Goal: Task Accomplishment & Management: Use online tool/utility

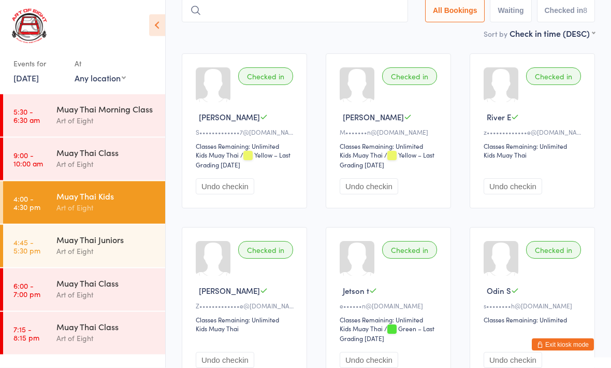
click at [83, 227] on div "Muay Thai Juniors Art of Eight" at bounding box center [110, 245] width 109 height 41
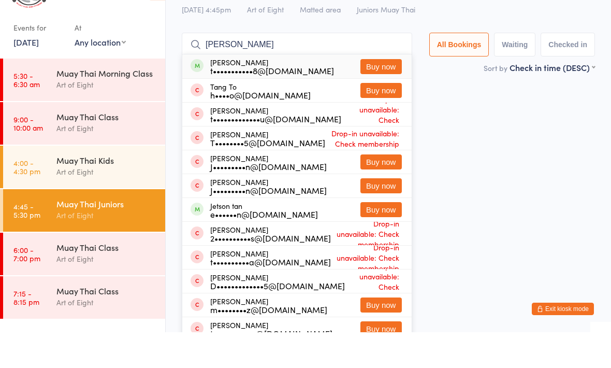
type input "Tanner"
click at [246, 102] on div "t•••••••••••8@hotmail.com" at bounding box center [272, 106] width 124 height 8
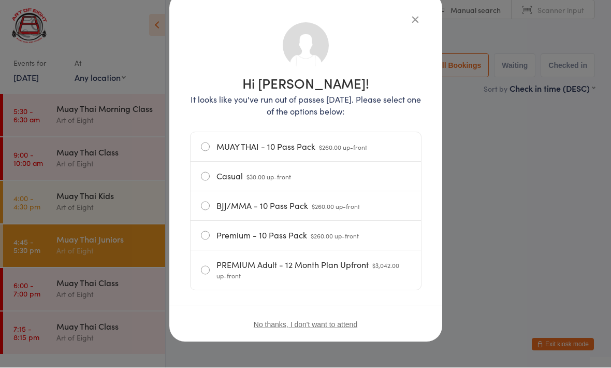
scroll to position [62, 0]
click at [419, 14] on icon "button" at bounding box center [415, 19] width 11 height 11
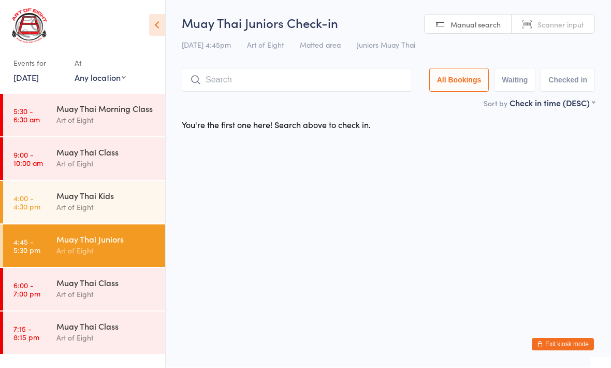
click at [228, 79] on input "search" at bounding box center [297, 80] width 231 height 24
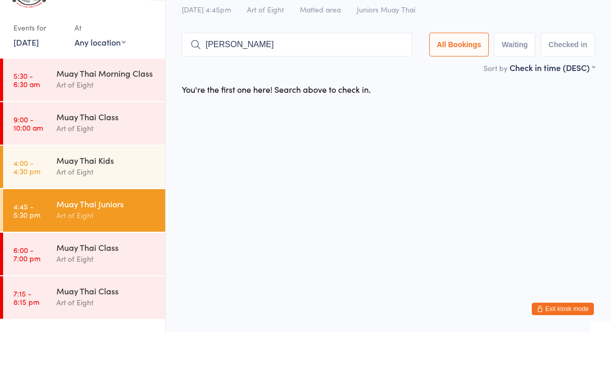
type input "Tanner"
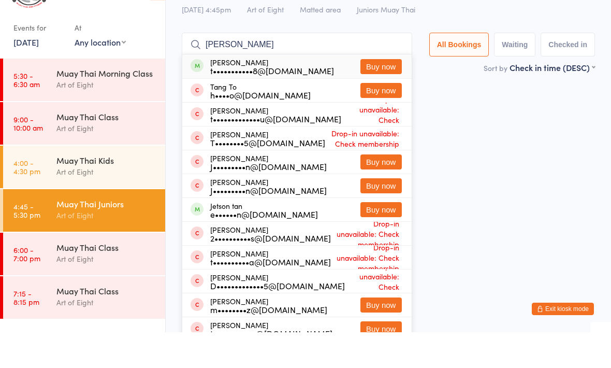
click at [244, 94] on div "Tanner Bulley t•••••••••••8@hotmail.com" at bounding box center [272, 102] width 124 height 17
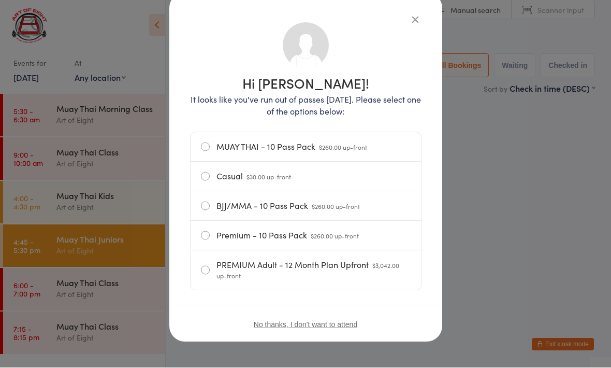
scroll to position [62, 0]
click at [427, 7] on div "Hi Tanner! It looks like you've run out of passes today. Please select one of t…" at bounding box center [305, 167] width 273 height 349
click at [426, 6] on div "Hi Tanner! It looks like you've run out of passes today. Please select one of t…" at bounding box center [305, 167] width 273 height 349
click at [421, 4] on div "Hi Tanner! It looks like you've run out of passes today. Please select one of t…" at bounding box center [305, 167] width 273 height 349
click at [412, 6] on div "Hi Tanner! It looks like you've run out of passes today. Please select one of t…" at bounding box center [305, 167] width 273 height 349
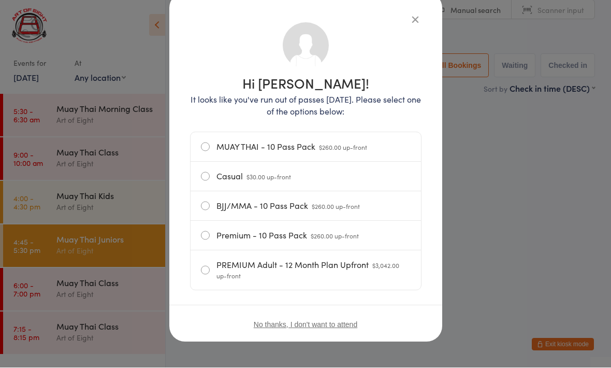
click at [416, 14] on icon "button" at bounding box center [415, 19] width 11 height 11
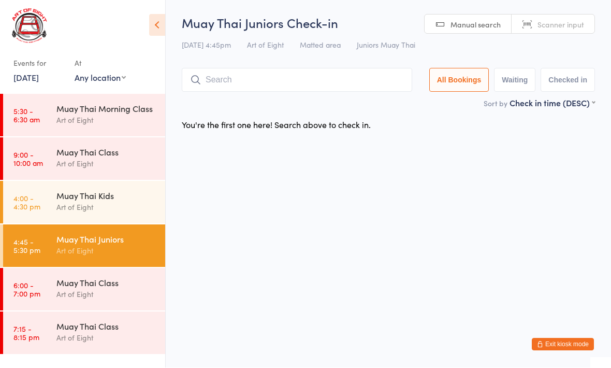
scroll to position [0, 0]
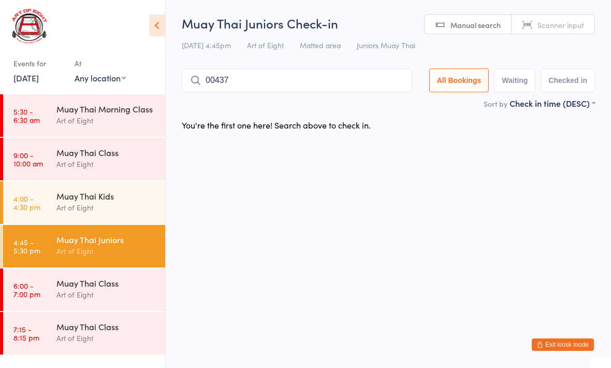
type input "00437"
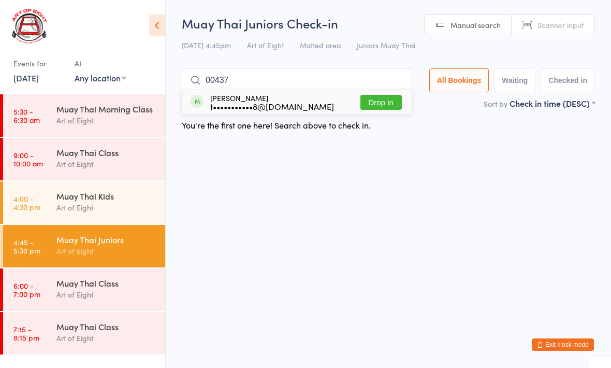
click at [392, 98] on button "Drop in" at bounding box center [381, 102] width 41 height 15
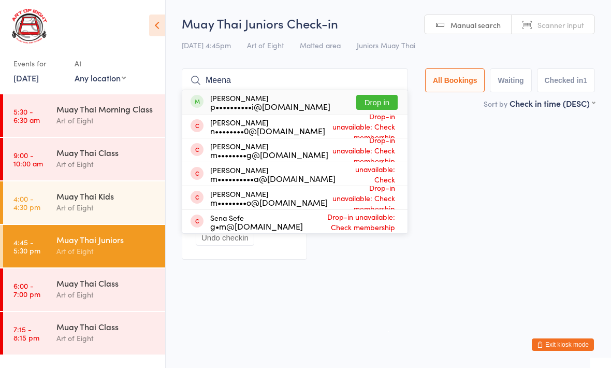
type input "Meena"
click at [375, 103] on button "Drop in" at bounding box center [376, 102] width 41 height 15
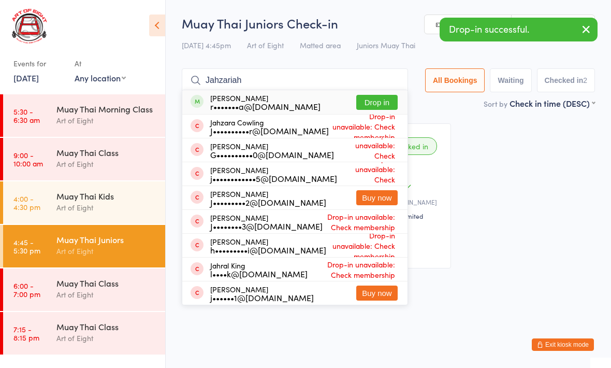
type input "Jahzariah"
click at [368, 96] on button "Drop in" at bounding box center [376, 102] width 41 height 15
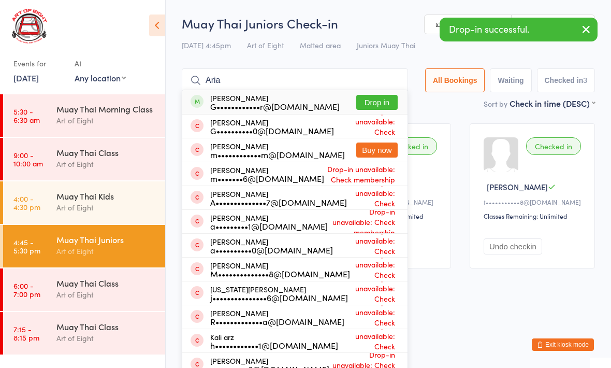
type input "Aria"
click at [372, 101] on button "Drop in" at bounding box center [376, 102] width 41 height 15
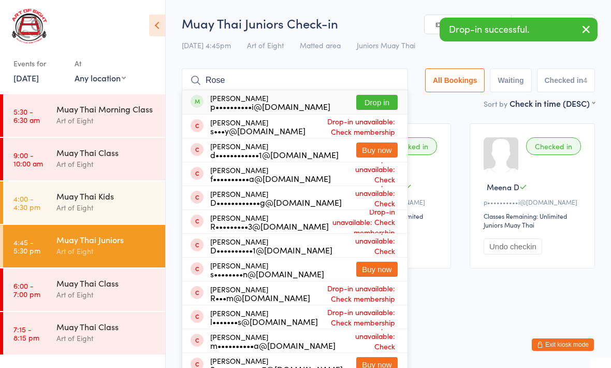
type input "Rose"
click at [371, 103] on button "Drop in" at bounding box center [376, 102] width 41 height 15
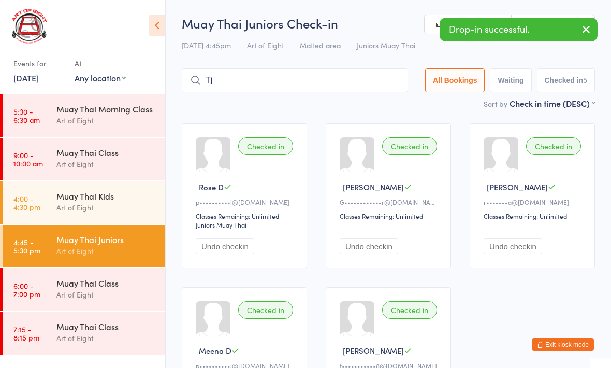
type input "T"
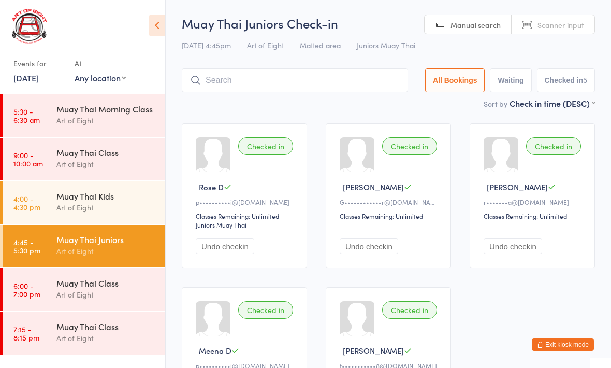
click at [76, 287] on div "Muay Thai Class" at bounding box center [106, 282] width 100 height 11
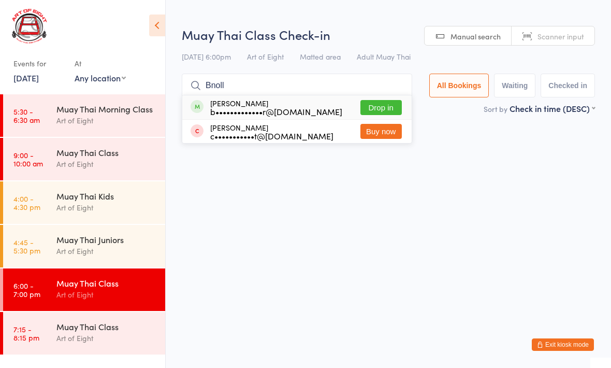
type input "Bnoll"
click at [368, 106] on button "Drop in" at bounding box center [381, 107] width 41 height 15
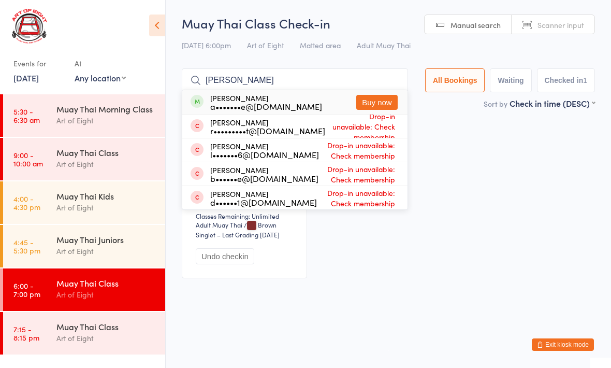
type input "Royce"
click at [372, 103] on button "Buy now" at bounding box center [376, 102] width 41 height 15
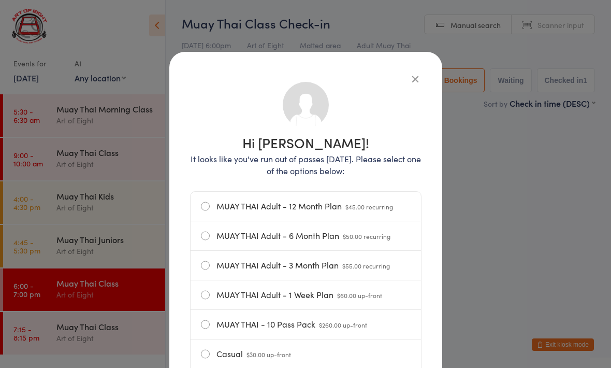
click at [413, 70] on div "Hi Royce! It looks like you've run out of passes today. Please select one of th…" at bounding box center [305, 285] width 273 height 467
click at [416, 77] on icon "button" at bounding box center [415, 78] width 11 height 11
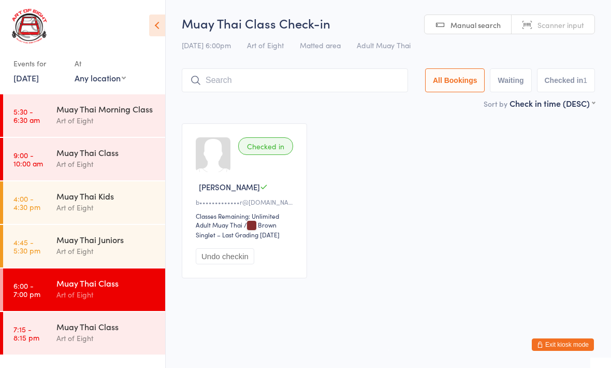
click at [407, 79] on div "All Bookings Waiting Checked in 1" at bounding box center [388, 80] width 413 height 24
click at [301, 83] on input "search" at bounding box center [295, 80] width 226 height 24
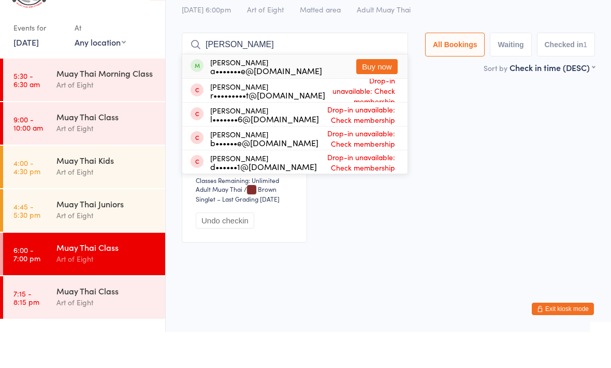
type input "Royce"
click at [365, 95] on button "Buy now" at bounding box center [376, 102] width 41 height 15
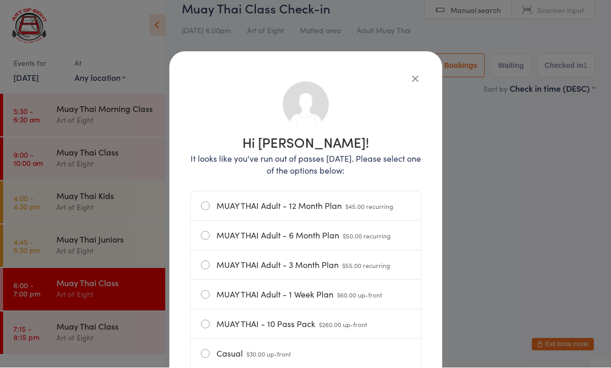
click at [420, 65] on div "Hi Royce! It looks like you've run out of passes today. Please select one of th…" at bounding box center [305, 285] width 273 height 467
click at [415, 73] on icon "button" at bounding box center [415, 78] width 11 height 11
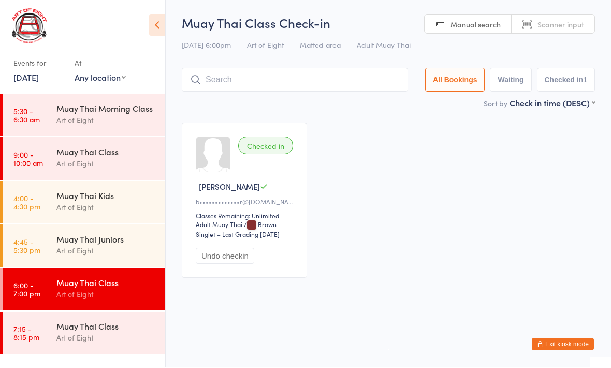
click at [366, 73] on input "search" at bounding box center [295, 80] width 226 height 24
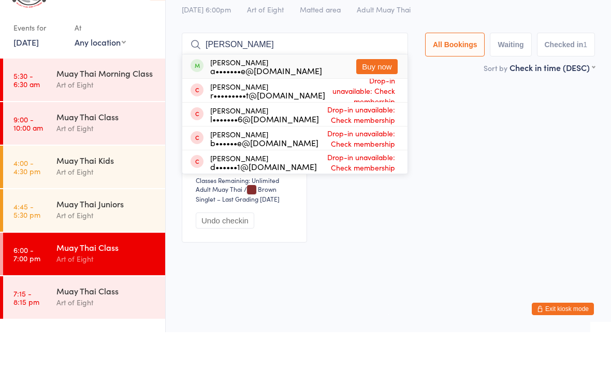
type input "Royce"
click at [381, 95] on button "Buy now" at bounding box center [376, 102] width 41 height 15
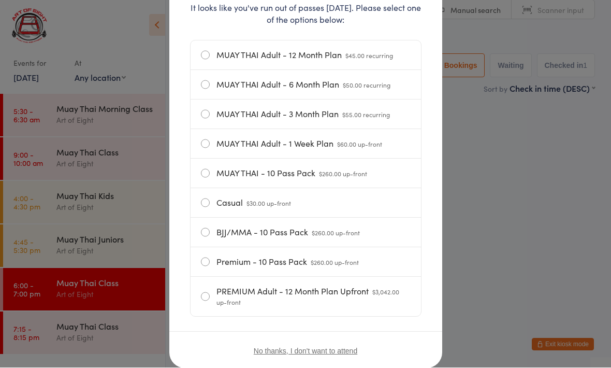
scroll to position [154, 0]
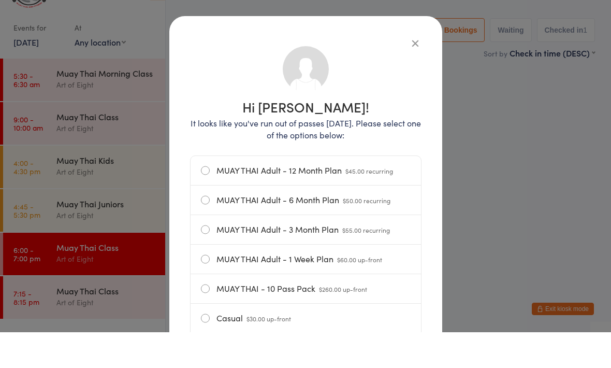
click at [428, 52] on div "Hi Royce! It looks like you've run out of passes today. Please select one of th…" at bounding box center [305, 285] width 273 height 467
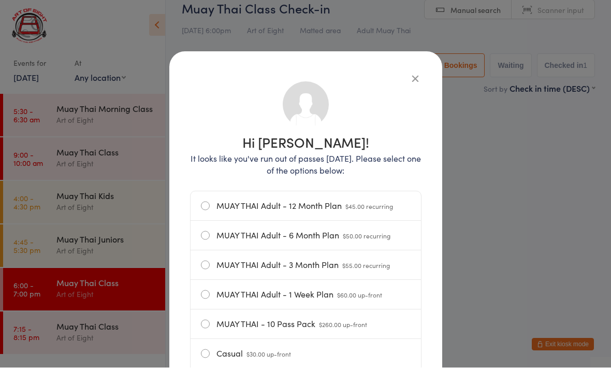
click at [425, 67] on div "Hi Royce! It looks like you've run out of passes today. Please select one of th…" at bounding box center [305, 285] width 273 height 467
click at [420, 67] on div "Hi Royce! It looks like you've run out of passes today. Please select one of th…" at bounding box center [305, 285] width 273 height 467
click at [417, 73] on icon "button" at bounding box center [415, 78] width 11 height 11
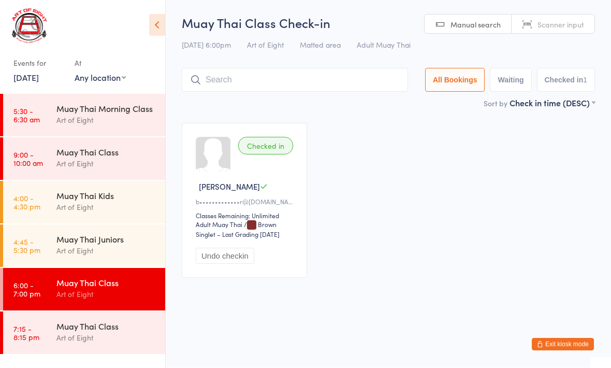
click at [105, 247] on div "Art of Eight" at bounding box center [106, 251] width 100 height 12
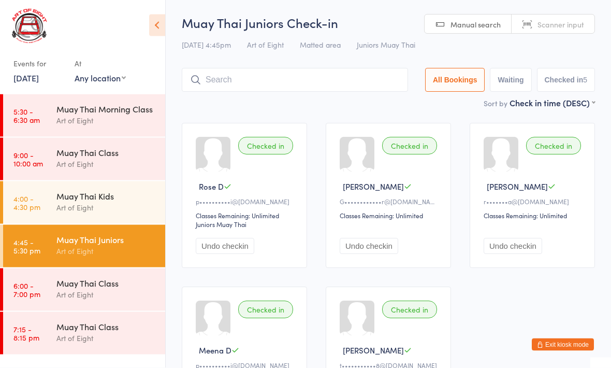
click at [255, 82] on input "search" at bounding box center [295, 80] width 226 height 24
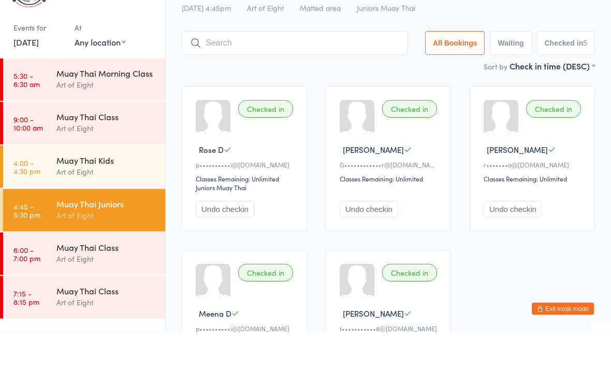
scroll to position [33, 0]
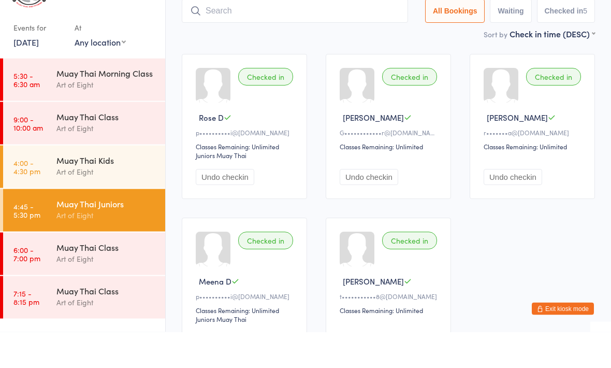
click at [237, 35] on input "search" at bounding box center [295, 47] width 226 height 24
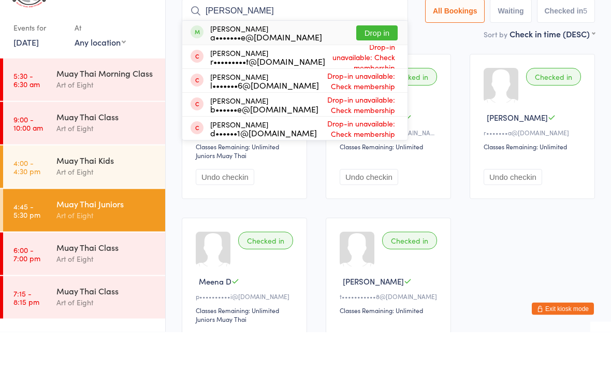
type input "Royce"
click at [375, 62] on button "Drop in" at bounding box center [376, 69] width 41 height 15
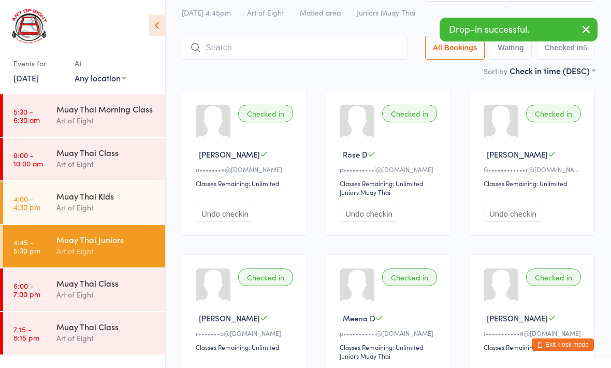
scroll to position [0, 0]
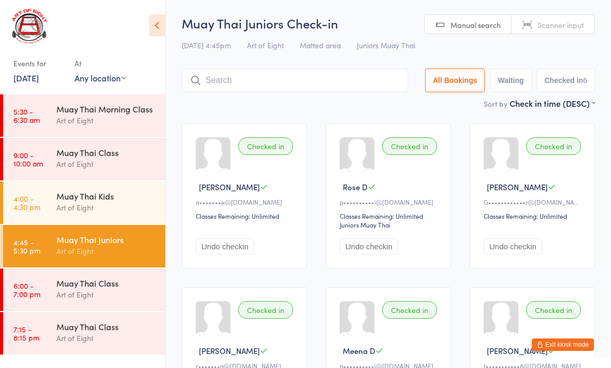
click at [91, 279] on div "Muay Thai Class" at bounding box center [106, 282] width 100 height 11
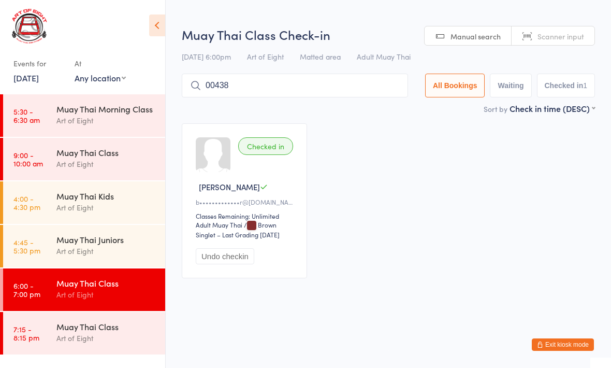
type input "00438"
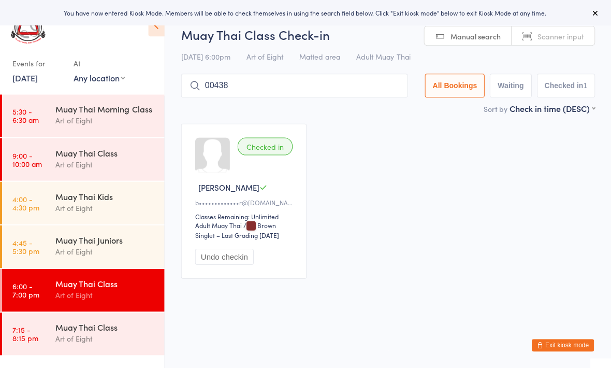
type input "00438"
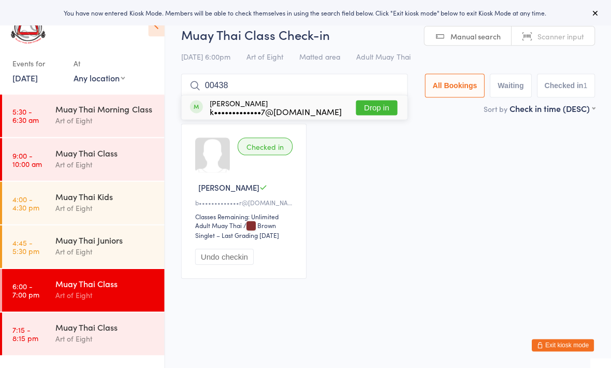
click at [360, 96] on div "[PERSON_NAME] k•••••••••••••7@[DOMAIN_NAME] Drop in" at bounding box center [294, 107] width 225 height 24
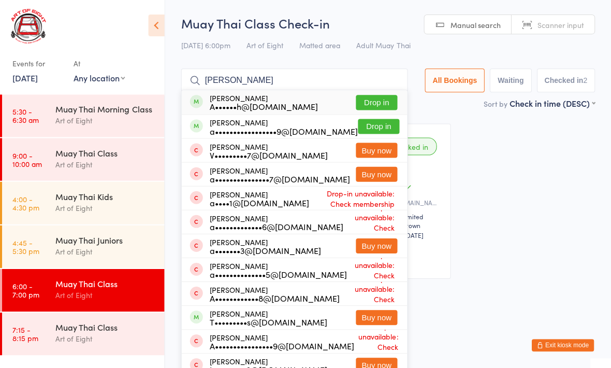
type input "[PERSON_NAME]"
click at [363, 100] on button "Drop in" at bounding box center [376, 102] width 41 height 15
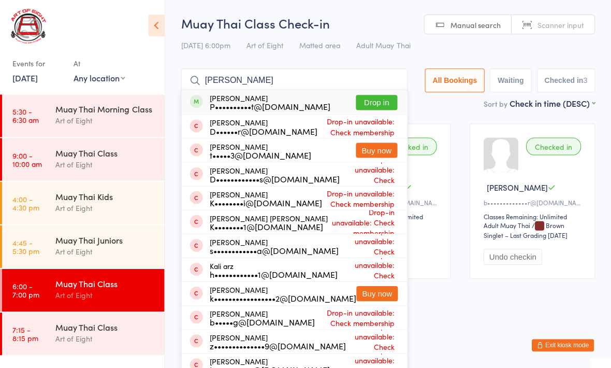
type input "[PERSON_NAME]"
click at [377, 104] on button "Drop in" at bounding box center [376, 102] width 41 height 15
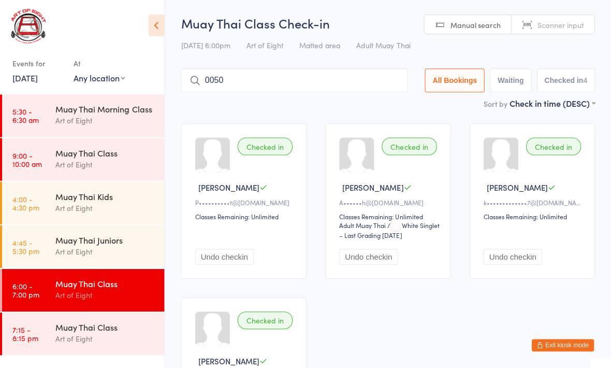
type input "0050"
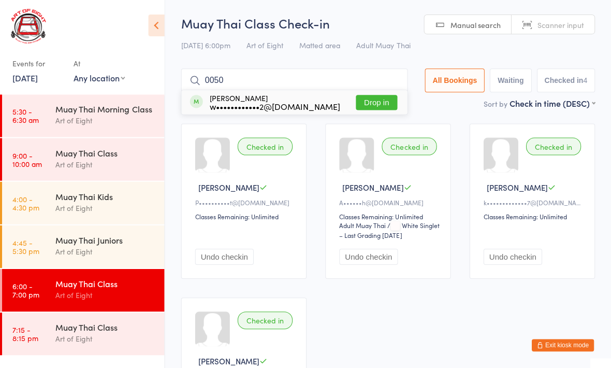
click at [373, 99] on button "Drop in" at bounding box center [376, 102] width 41 height 15
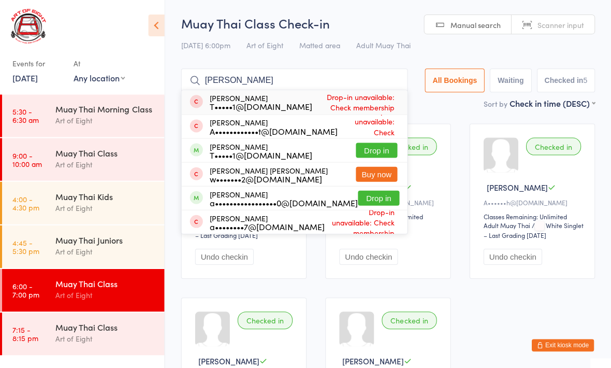
type input "[PERSON_NAME]"
click at [366, 148] on button "Drop in" at bounding box center [376, 149] width 41 height 15
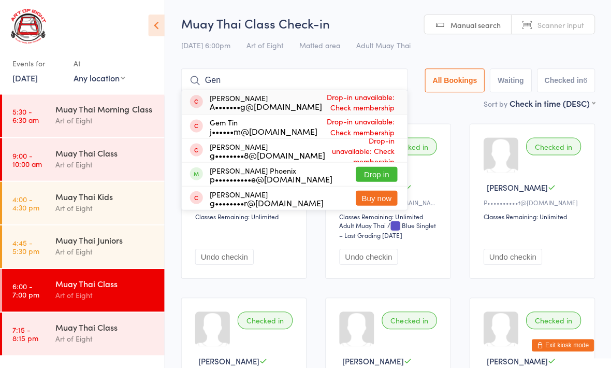
type input "Gen"
click at [376, 169] on button "Drop in" at bounding box center [376, 173] width 41 height 15
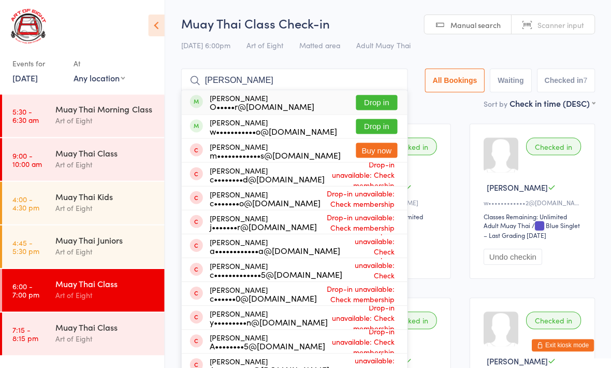
type input "[PERSON_NAME]"
click at [370, 125] on button "Drop in" at bounding box center [376, 126] width 41 height 15
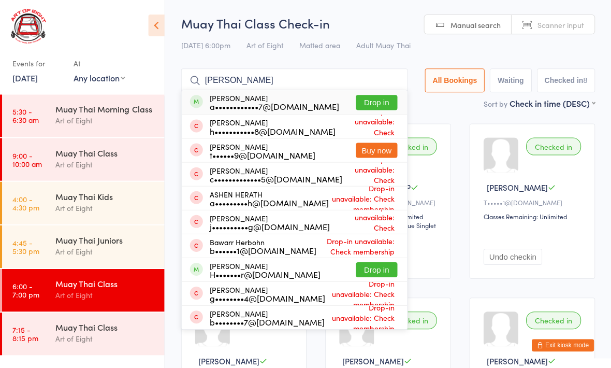
type input "[PERSON_NAME]"
click at [369, 103] on button "Drop in" at bounding box center [376, 102] width 41 height 15
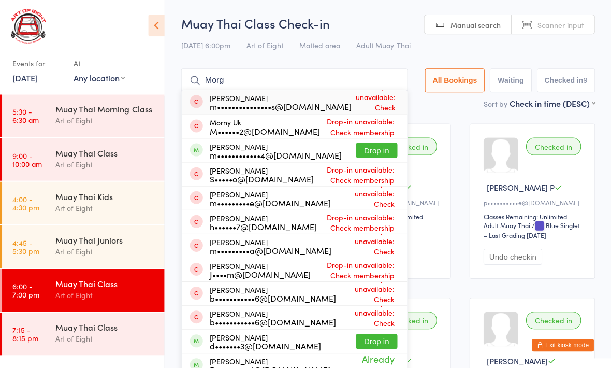
type input "Morg"
click at [377, 146] on button "Drop in" at bounding box center [376, 149] width 41 height 15
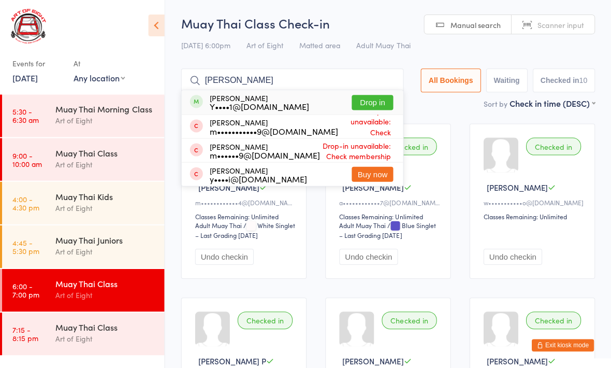
type input "[PERSON_NAME]"
click at [373, 96] on button "Drop in" at bounding box center [372, 102] width 41 height 15
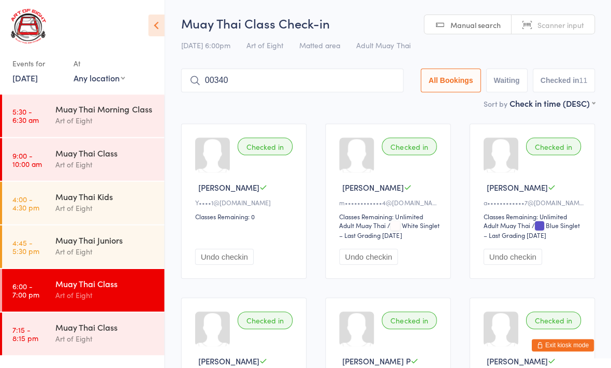
type input "00340"
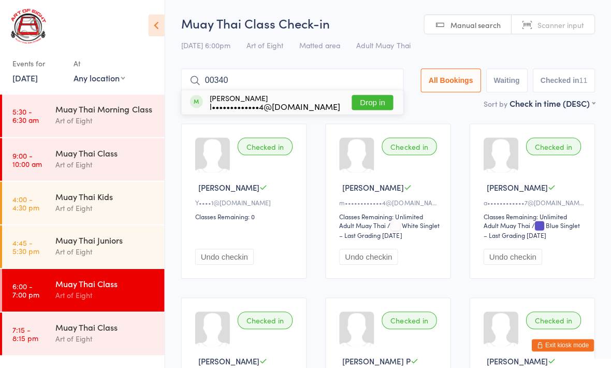
click at [371, 100] on button "Drop in" at bounding box center [372, 102] width 41 height 15
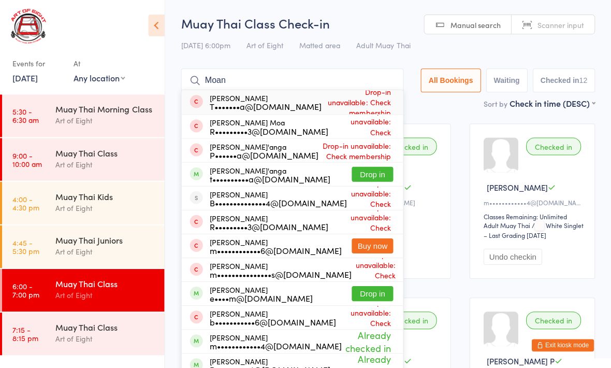
type input "Moan"
click at [370, 171] on button "Drop in" at bounding box center [372, 173] width 41 height 15
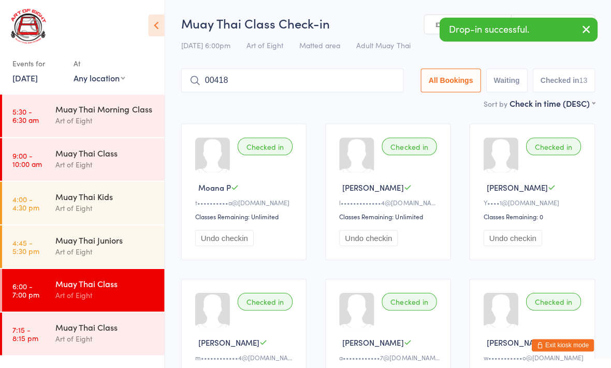
type input "00418"
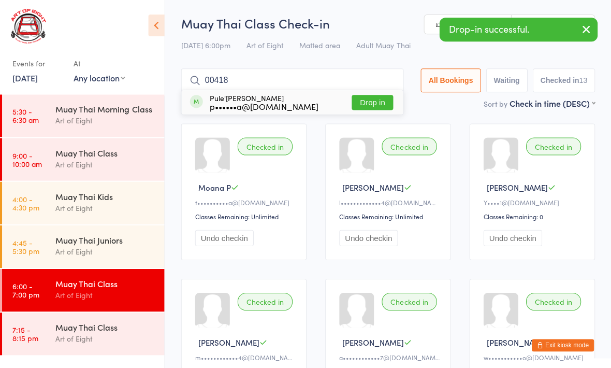
click at [371, 103] on button "Drop in" at bounding box center [372, 102] width 41 height 15
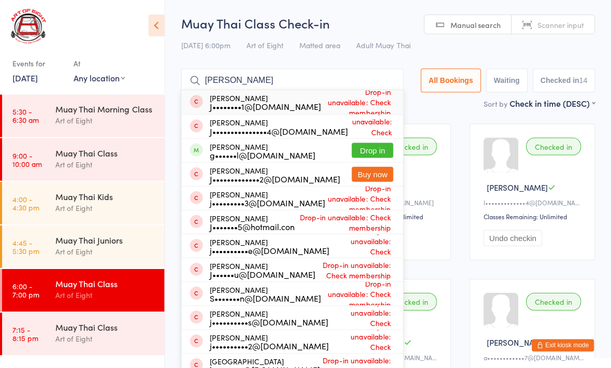
type input "[PERSON_NAME]"
click at [371, 146] on button "Drop in" at bounding box center [372, 149] width 41 height 15
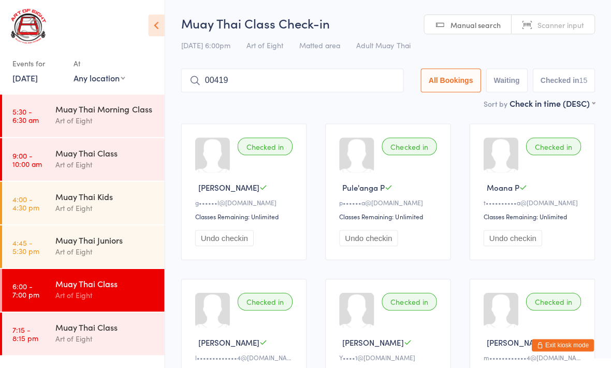
type input "00419"
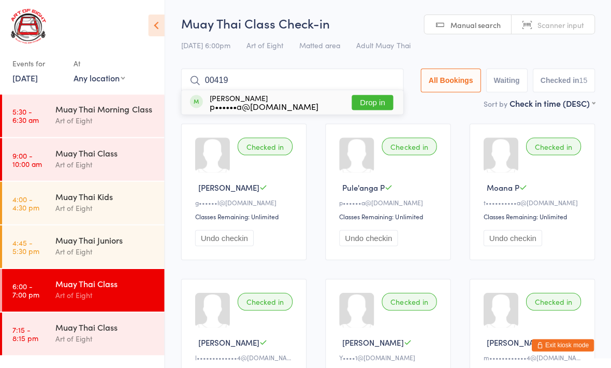
click at [381, 95] on button "Drop in" at bounding box center [372, 102] width 41 height 15
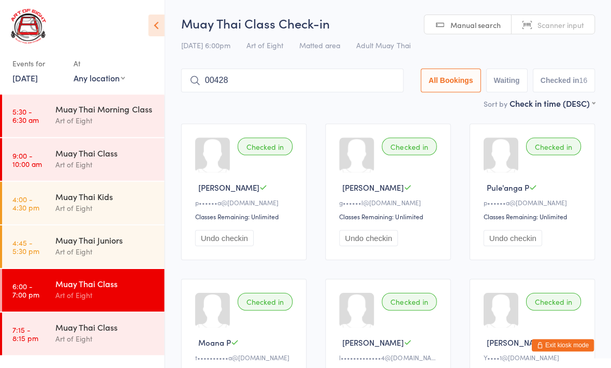
type input "00428"
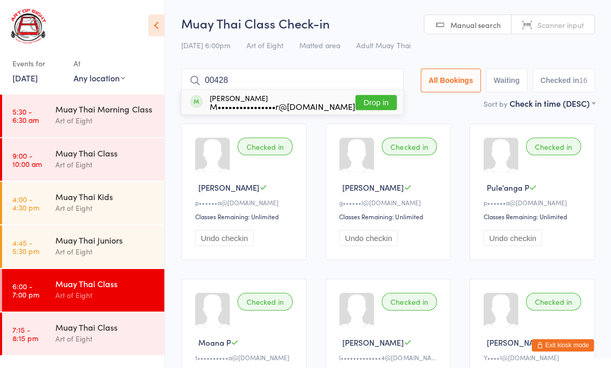
click at [373, 101] on button "Drop in" at bounding box center [376, 102] width 41 height 15
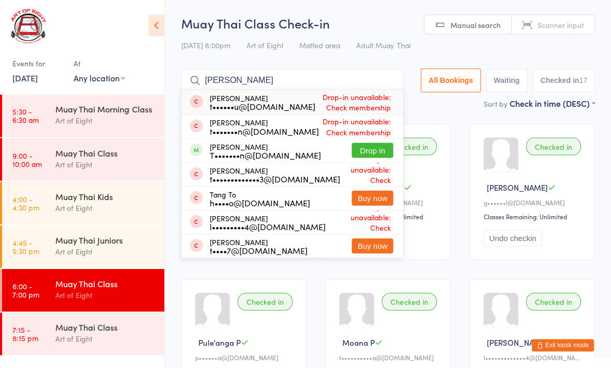
type input "[PERSON_NAME]"
click at [383, 145] on button "Drop in" at bounding box center [372, 149] width 41 height 15
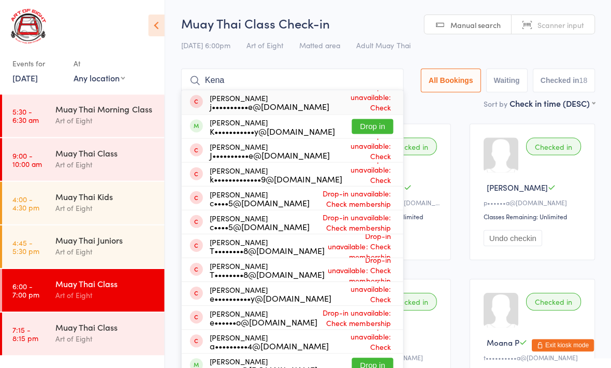
type input "Kena"
click at [360, 126] on button "Drop in" at bounding box center [372, 126] width 41 height 15
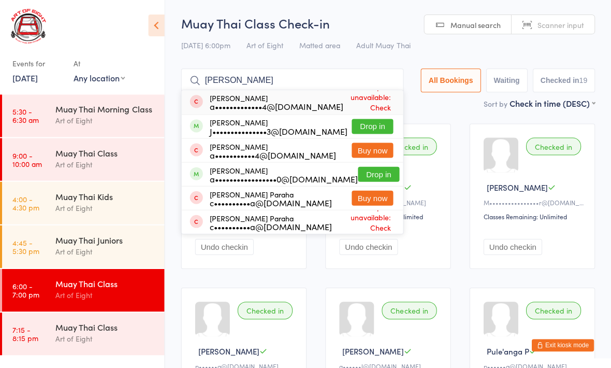
type input "[PERSON_NAME]"
click at [356, 123] on button "Drop in" at bounding box center [372, 126] width 41 height 15
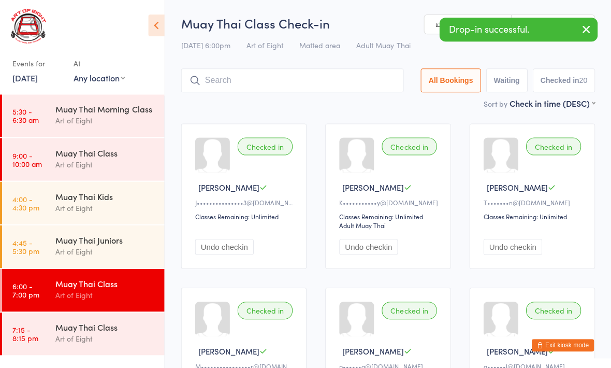
click at [126, 279] on div "Muay Thai Class" at bounding box center [106, 282] width 100 height 11
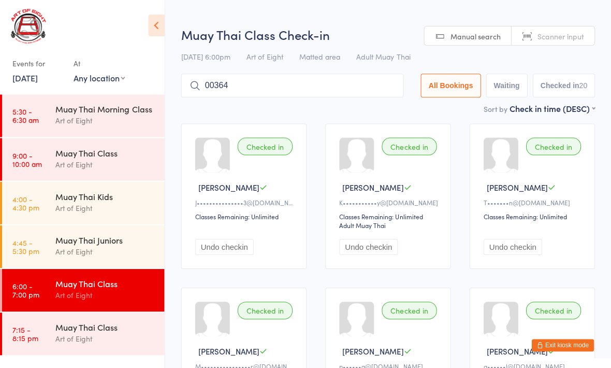
type input "00364"
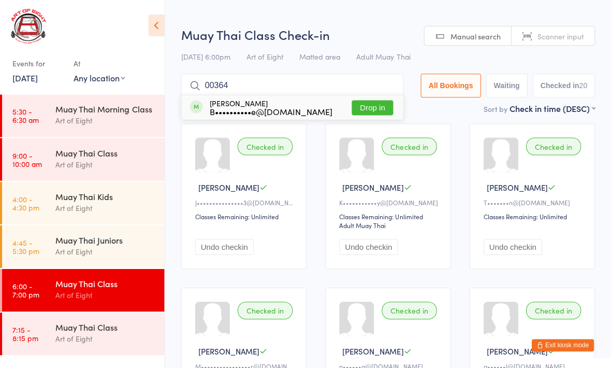
click at [361, 107] on button "Drop in" at bounding box center [372, 107] width 41 height 15
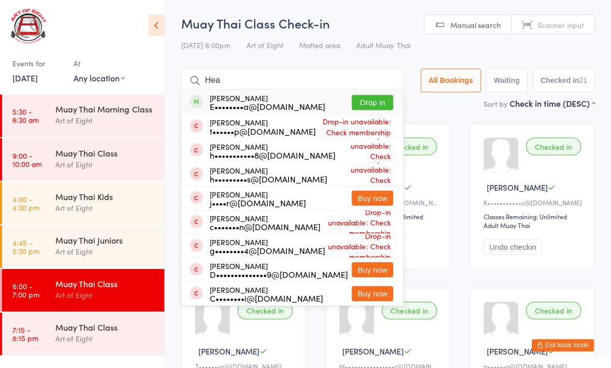
type input "Hea"
click at [361, 103] on button "Drop in" at bounding box center [372, 102] width 41 height 15
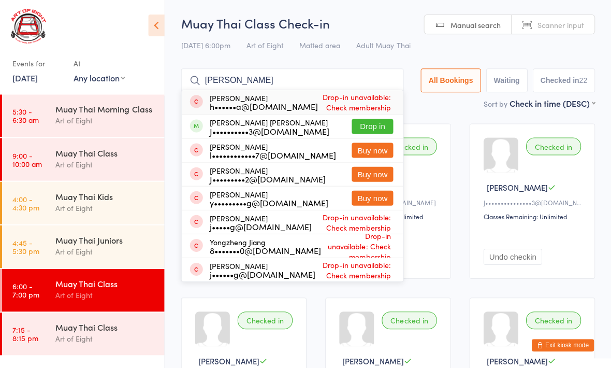
type input "[PERSON_NAME]"
click at [368, 131] on button "Drop in" at bounding box center [372, 126] width 41 height 15
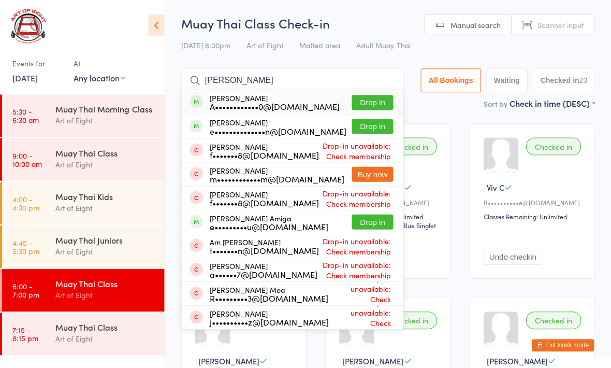
type input "[PERSON_NAME]"
click at [370, 102] on button "Drop in" at bounding box center [372, 102] width 41 height 15
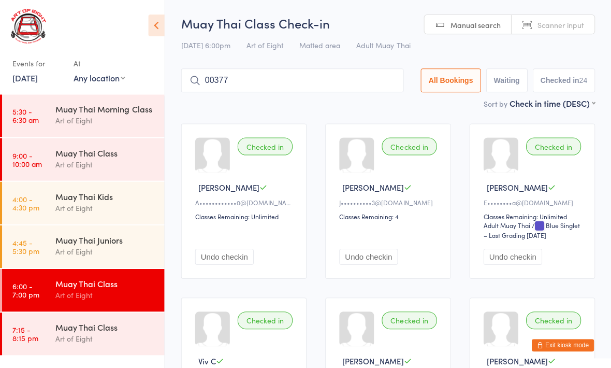
type input "00377"
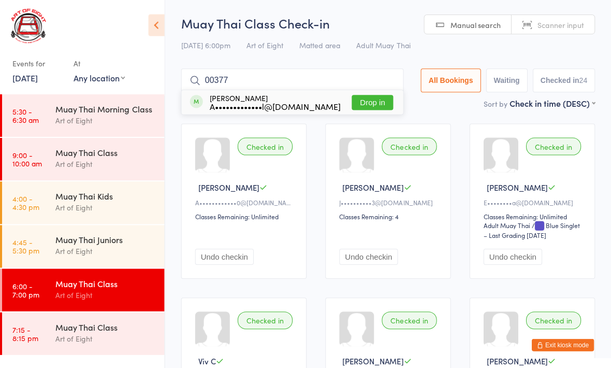
click at [352, 97] on button "Drop in" at bounding box center [372, 102] width 41 height 15
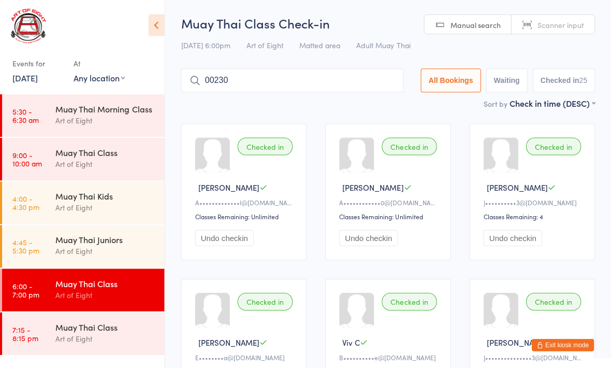
type input "00230"
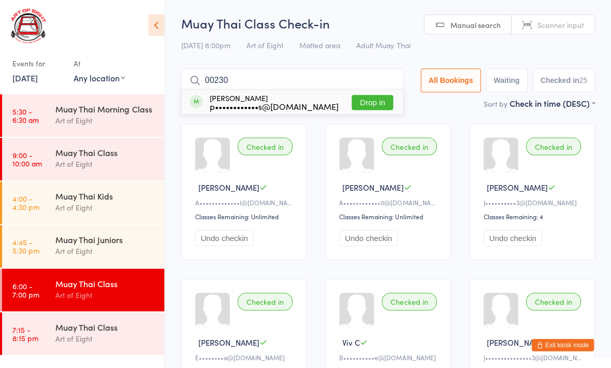
click at [358, 105] on button "Drop in" at bounding box center [372, 102] width 41 height 15
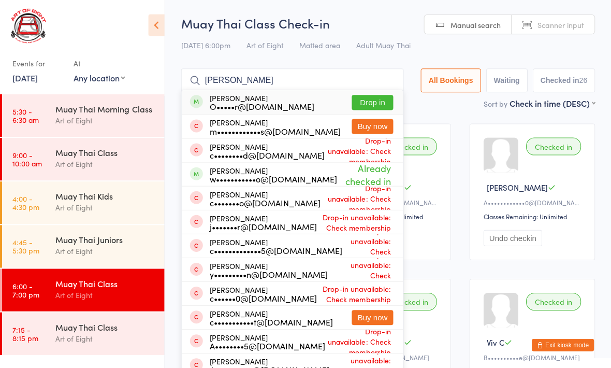
type input "[PERSON_NAME]"
click at [361, 103] on button "Drop in" at bounding box center [372, 102] width 41 height 15
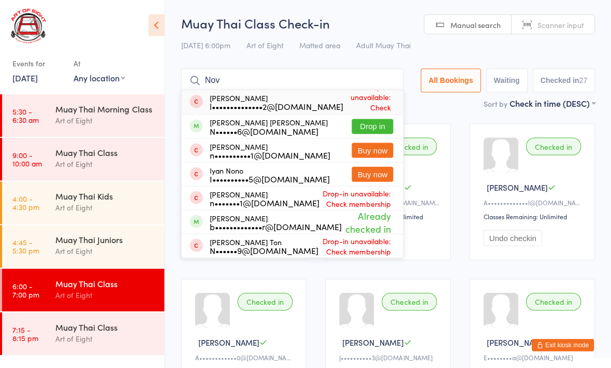
type input "Nov"
click at [363, 133] on button "Drop in" at bounding box center [372, 126] width 41 height 15
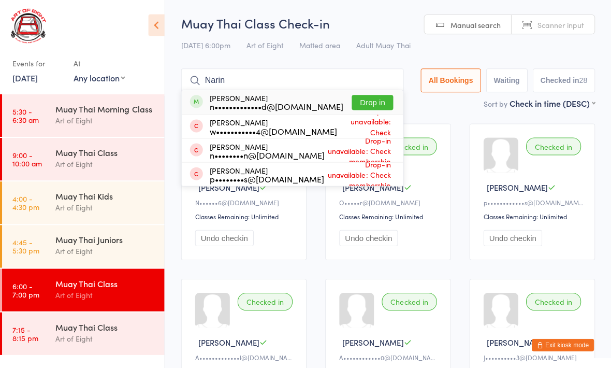
type input "Narin"
click at [369, 99] on button "Drop in" at bounding box center [372, 102] width 41 height 15
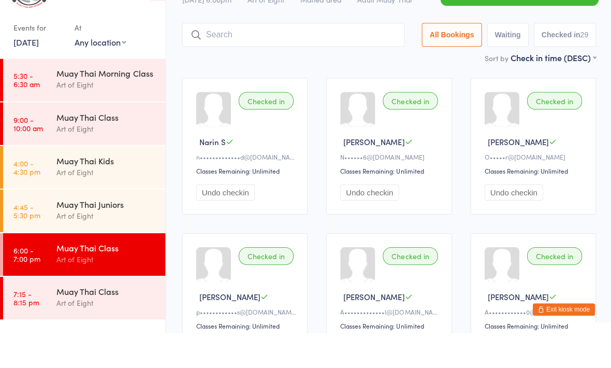
scroll to position [10, 0]
type input "0036"
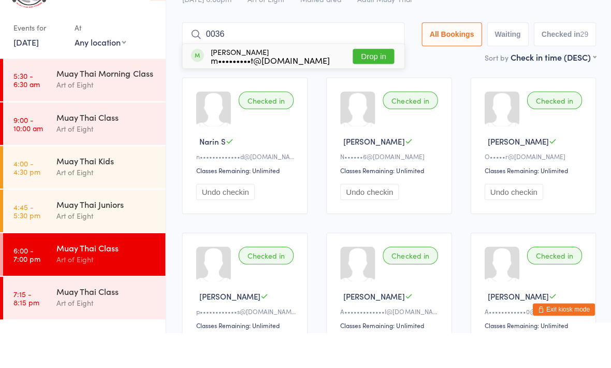
click at [357, 84] on button "Drop in" at bounding box center [372, 91] width 41 height 15
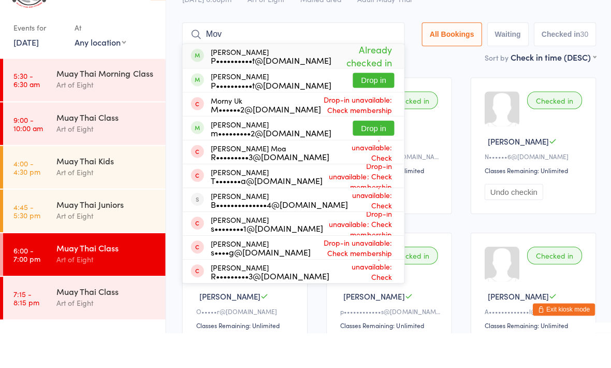
type input "Mov"
click at [356, 156] on button "Drop in" at bounding box center [372, 163] width 41 height 15
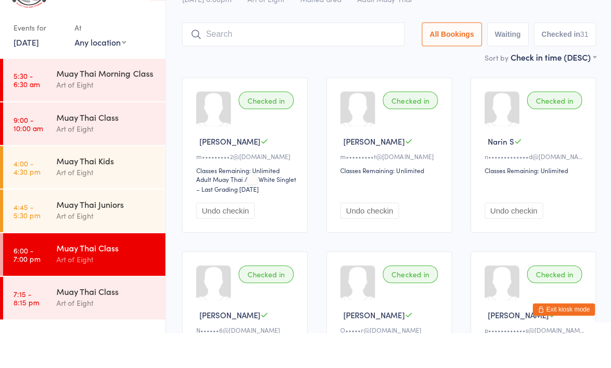
click at [111, 332] on div "Art of Eight" at bounding box center [106, 338] width 100 height 12
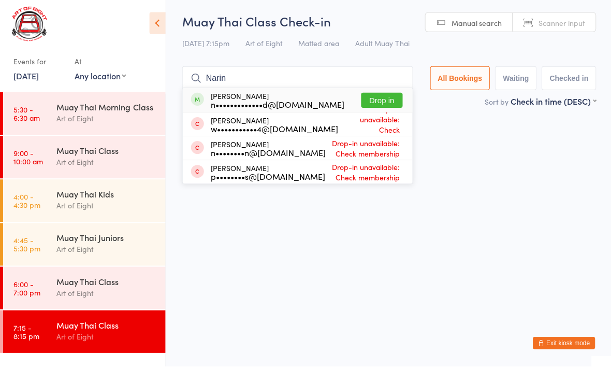
type input "Narin"
click at [375, 108] on button "Drop in" at bounding box center [381, 102] width 41 height 15
